Goal: Navigation & Orientation: Find specific page/section

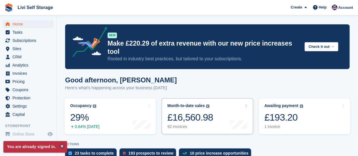
click at [180, 124] on div "92 invoices" at bounding box center [190, 126] width 46 height 5
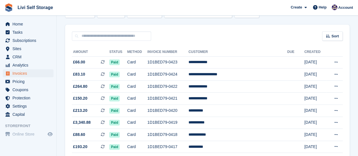
scroll to position [57, 0]
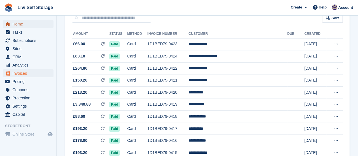
click at [19, 24] on span "Home" at bounding box center [29, 24] width 34 height 8
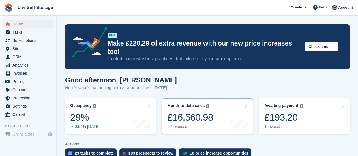
click at [179, 124] on div "92 invoices" at bounding box center [190, 126] width 46 height 5
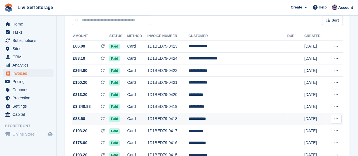
scroll to position [57, 0]
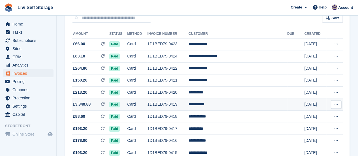
click at [96, 104] on span "£3,340.88 This is a recurring subscription invoice." at bounding box center [90, 104] width 37 height 6
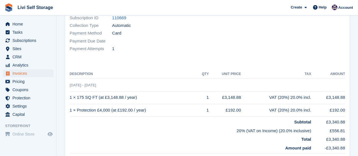
scroll to position [113, 0]
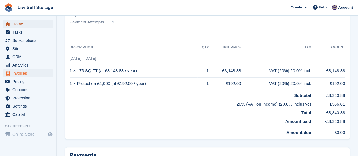
click at [22, 25] on span "Home" at bounding box center [29, 24] width 34 height 8
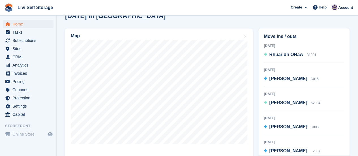
scroll to position [170, 0]
